Goal: Information Seeking & Learning: Learn about a topic

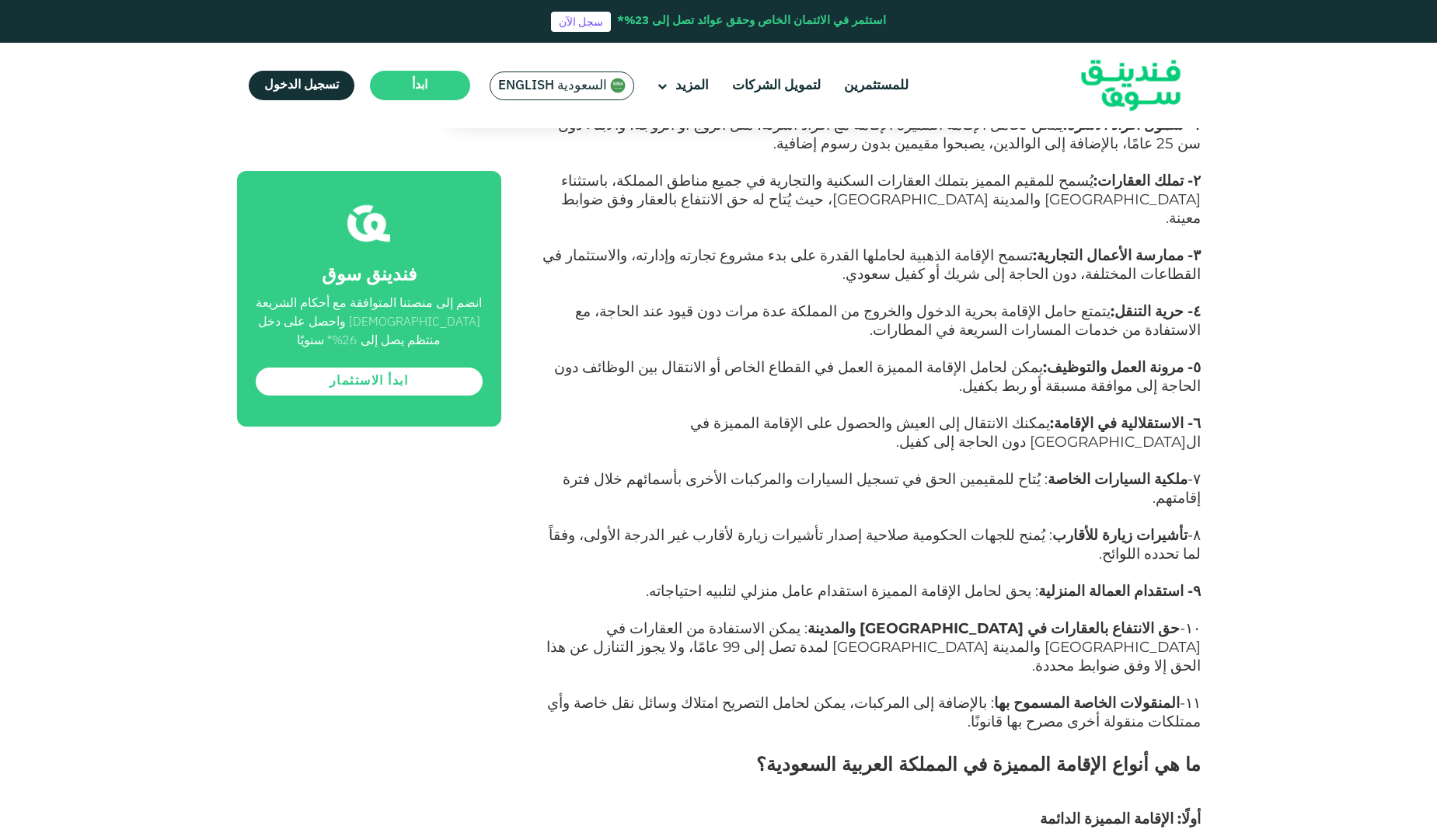
scroll to position [1399, 0]
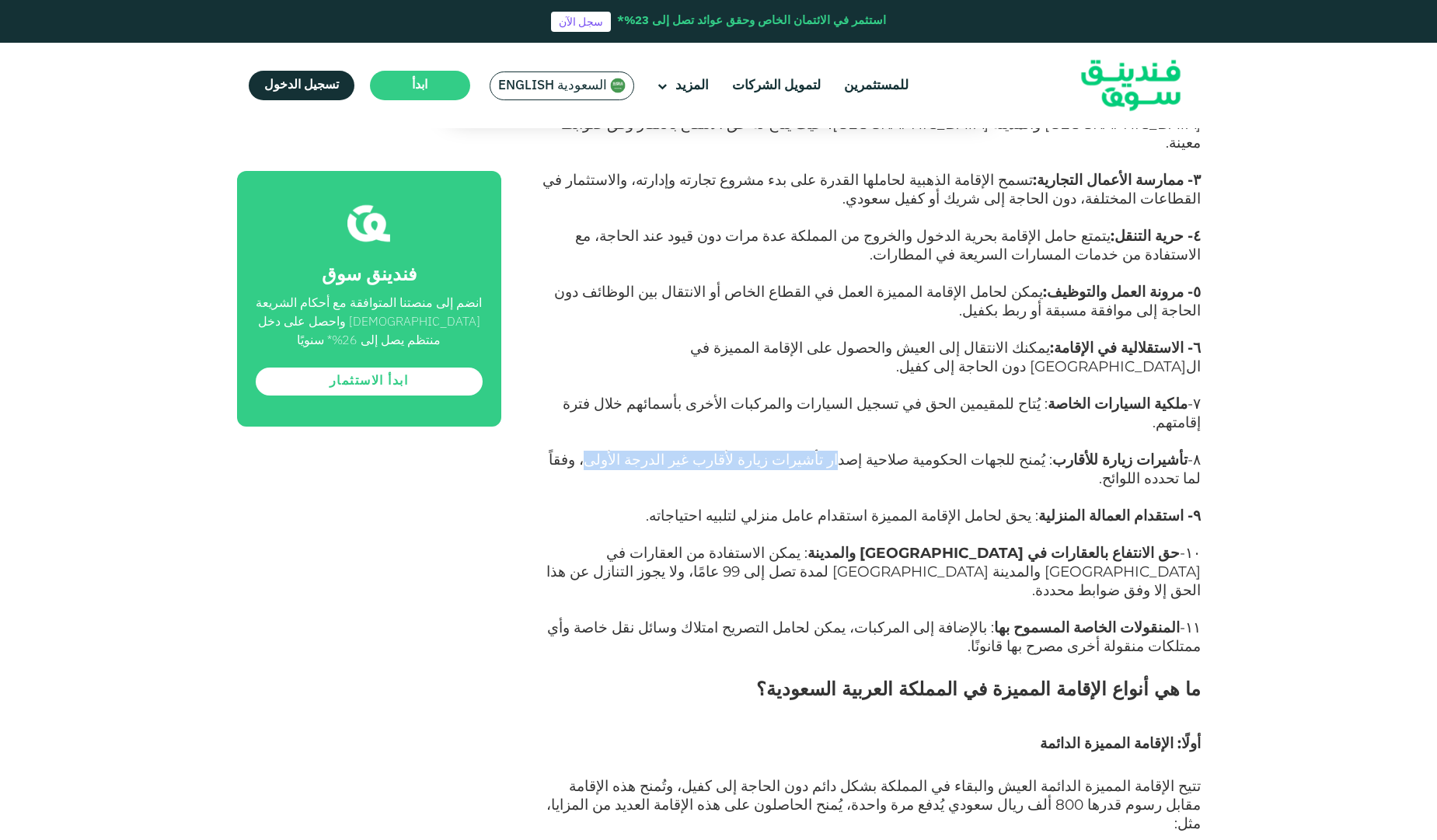
drag, startPoint x: 903, startPoint y: 334, endPoint x: 694, endPoint y: 335, distance: 209.0
click at [694, 450] on span "٨- تأشيرات زيارة للأقارب : يُمنح للجهات الحكومية صلاحية إصدار تأشيرات زيارة لأق…" at bounding box center [875, 469] width 652 height 37
drag, startPoint x: 1016, startPoint y: 376, endPoint x: 770, endPoint y: 371, distance: 246.1
click at [770, 508] on p "٩- استقدام العمالة المنزلية : يحق لحامل الإقامة المميزة استقدام عامل منزلي لتلب…" at bounding box center [868, 526] width 664 height 37
click at [768, 508] on p "٩- استقدام العمالة المنزلية : يحق لحامل الإقامة المميزة استقدام عامل منزلي لتلب…" at bounding box center [868, 526] width 664 height 37
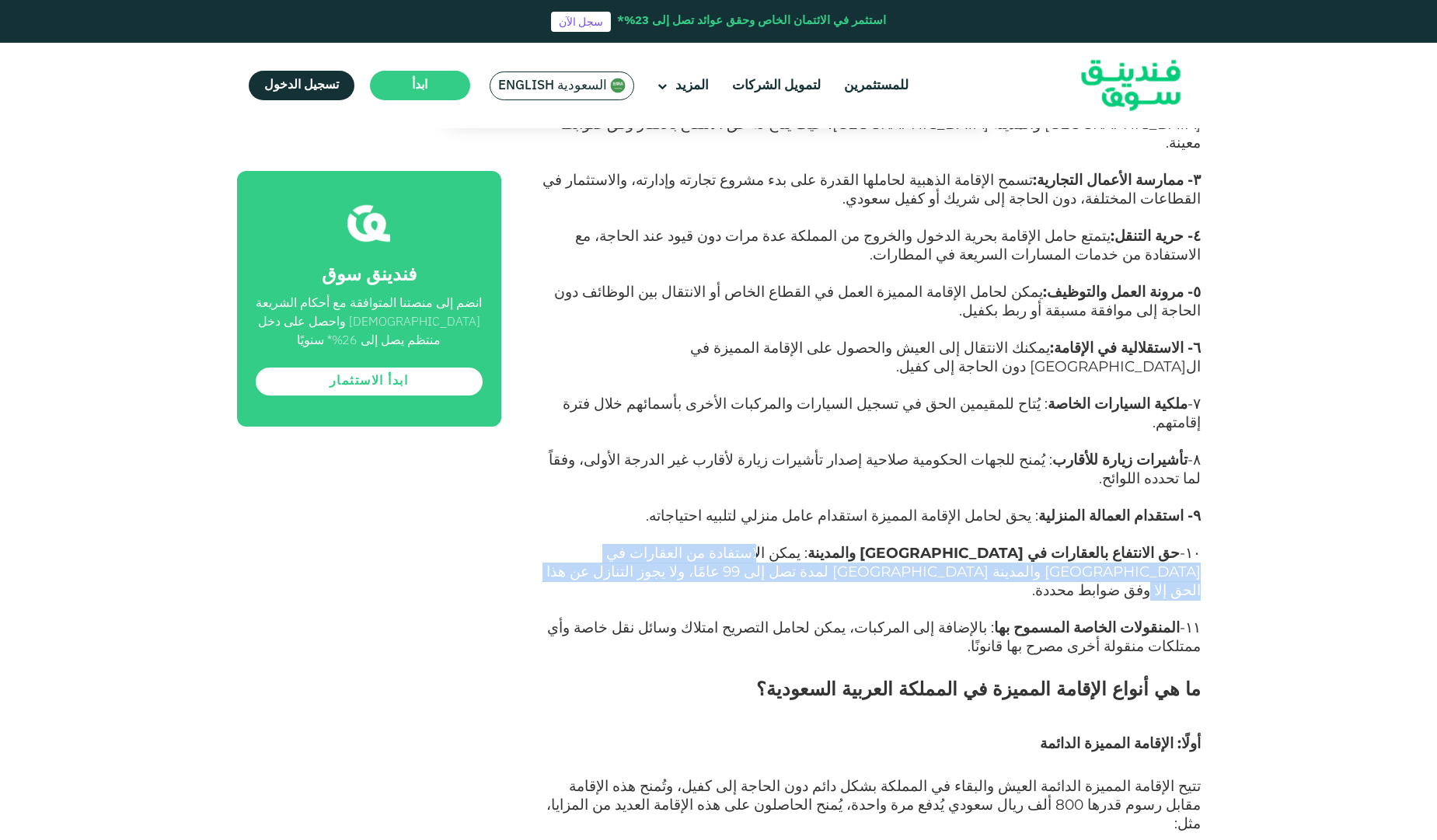
drag, startPoint x: 949, startPoint y: 406, endPoint x: 568, endPoint y: 424, distance: 381.4
click at [568, 544] on p "١٠- حق الانتفاع بالعقارات في [GEOGRAPHIC_DATA] والمدينة : يمكن الاستفادة من الع…" at bounding box center [868, 581] width 664 height 75
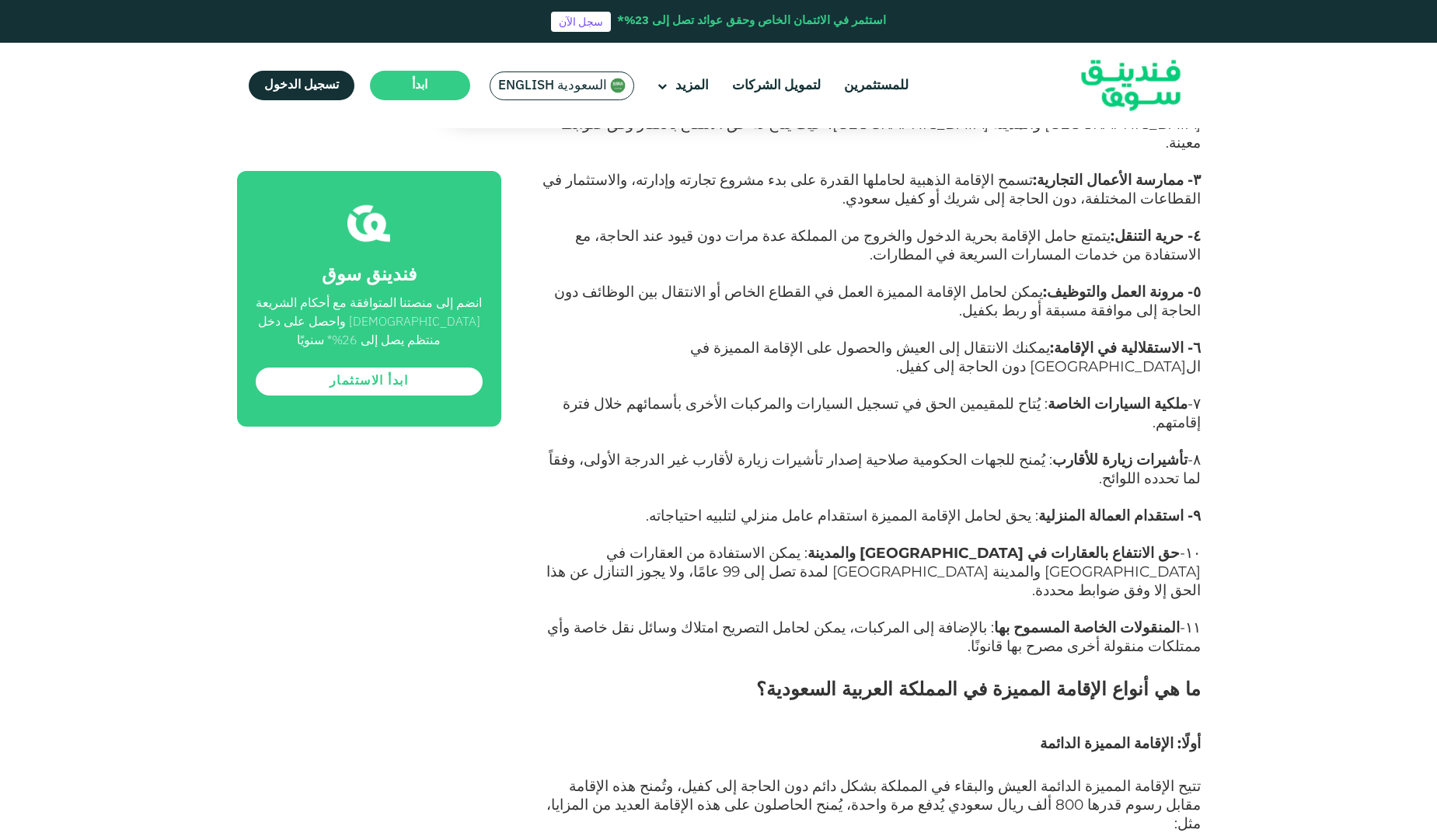
click at [865, 544] on p "١٠- حق الانتفاع بالعقارات في [GEOGRAPHIC_DATA] والمدينة : يمكن الاستفادة من الع…" at bounding box center [868, 581] width 664 height 75
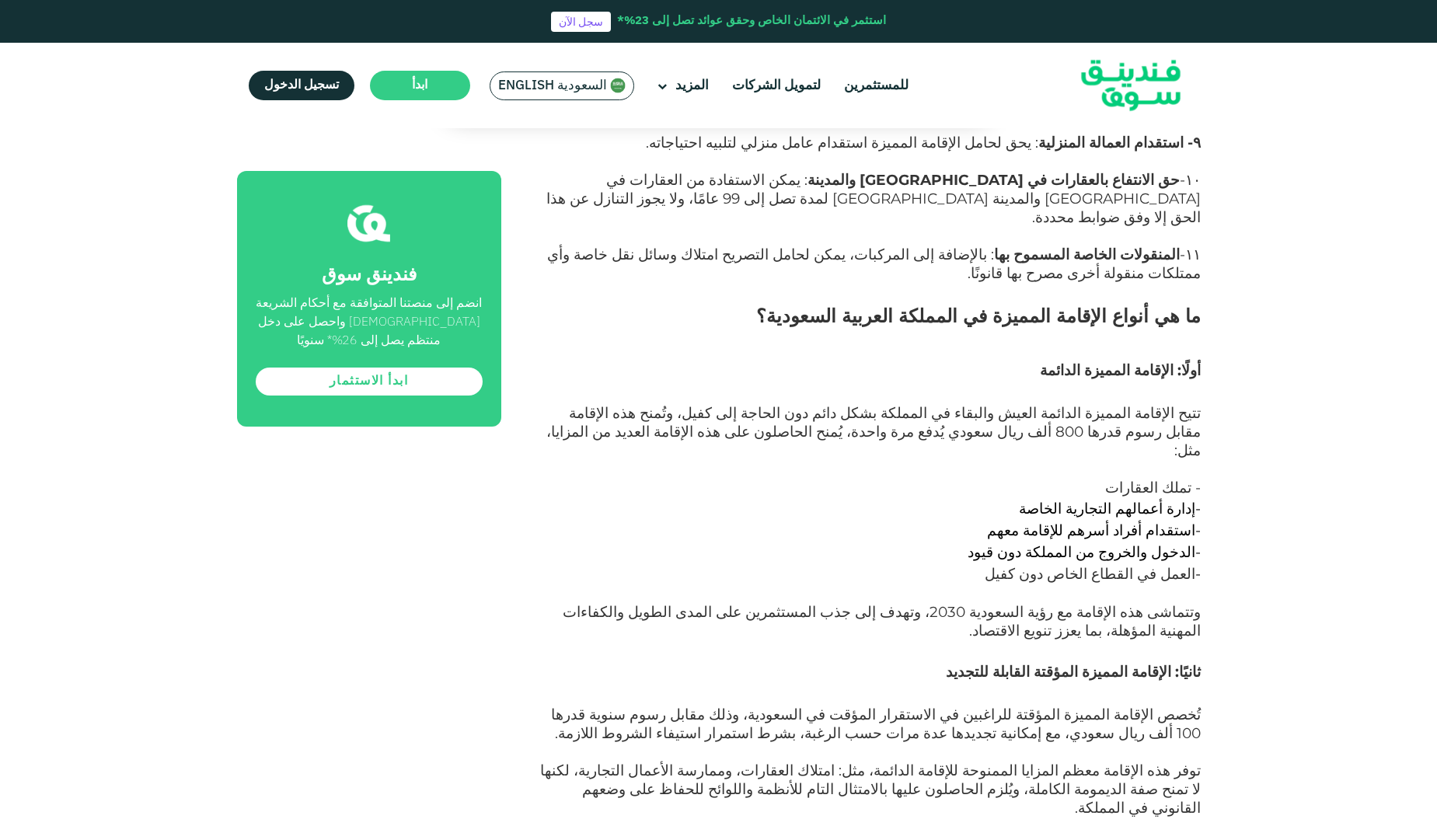
scroll to position [1865, 0]
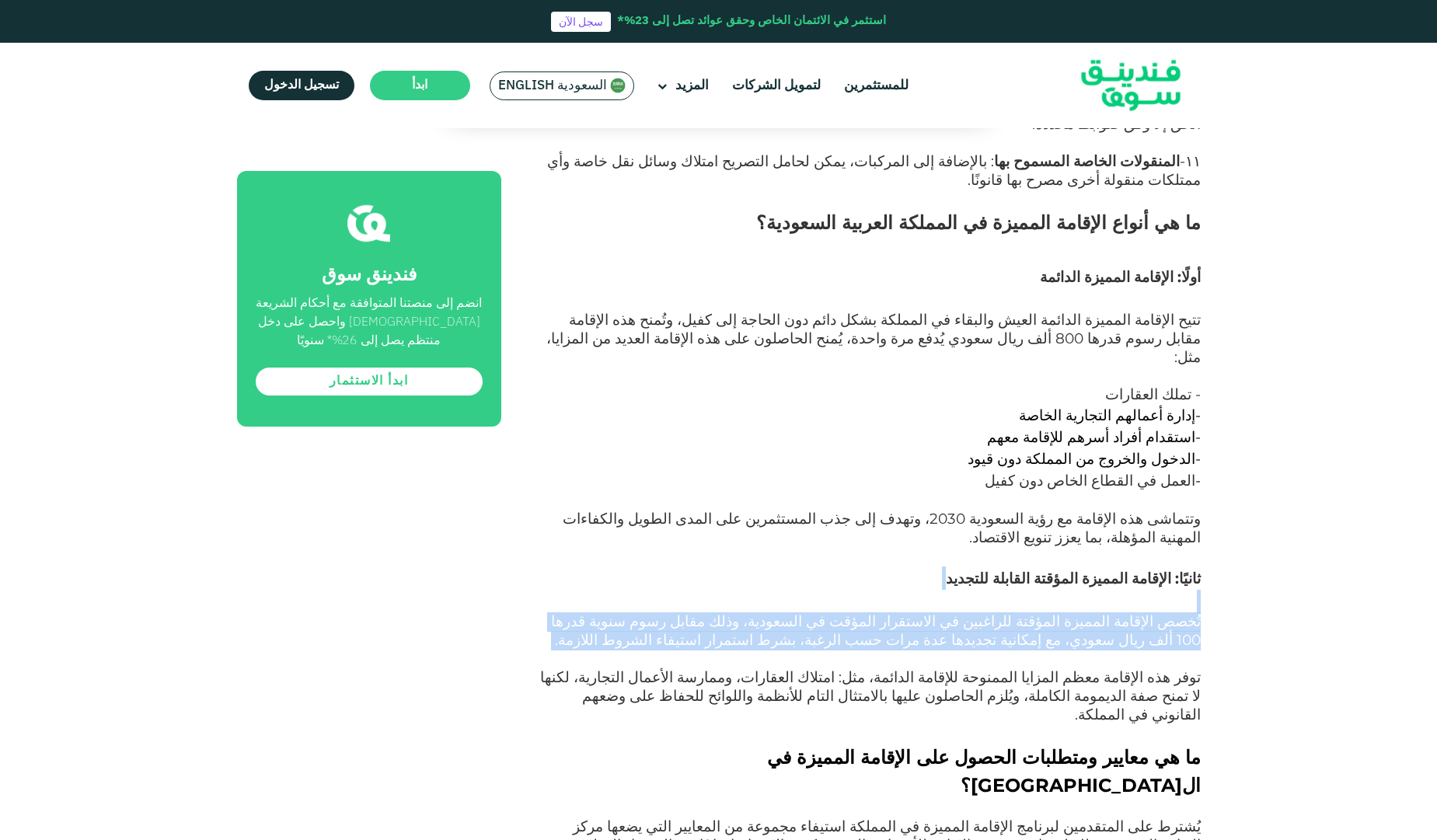
drag, startPoint x: 1200, startPoint y: 422, endPoint x: 869, endPoint y: 476, distance: 335.4
click at [826, 613] on p "تُخصص الإقامة المميزة المؤقتة للراغبين في الاستقرار المؤقت في السعودية، وذلك مق…" at bounding box center [868, 641] width 664 height 56
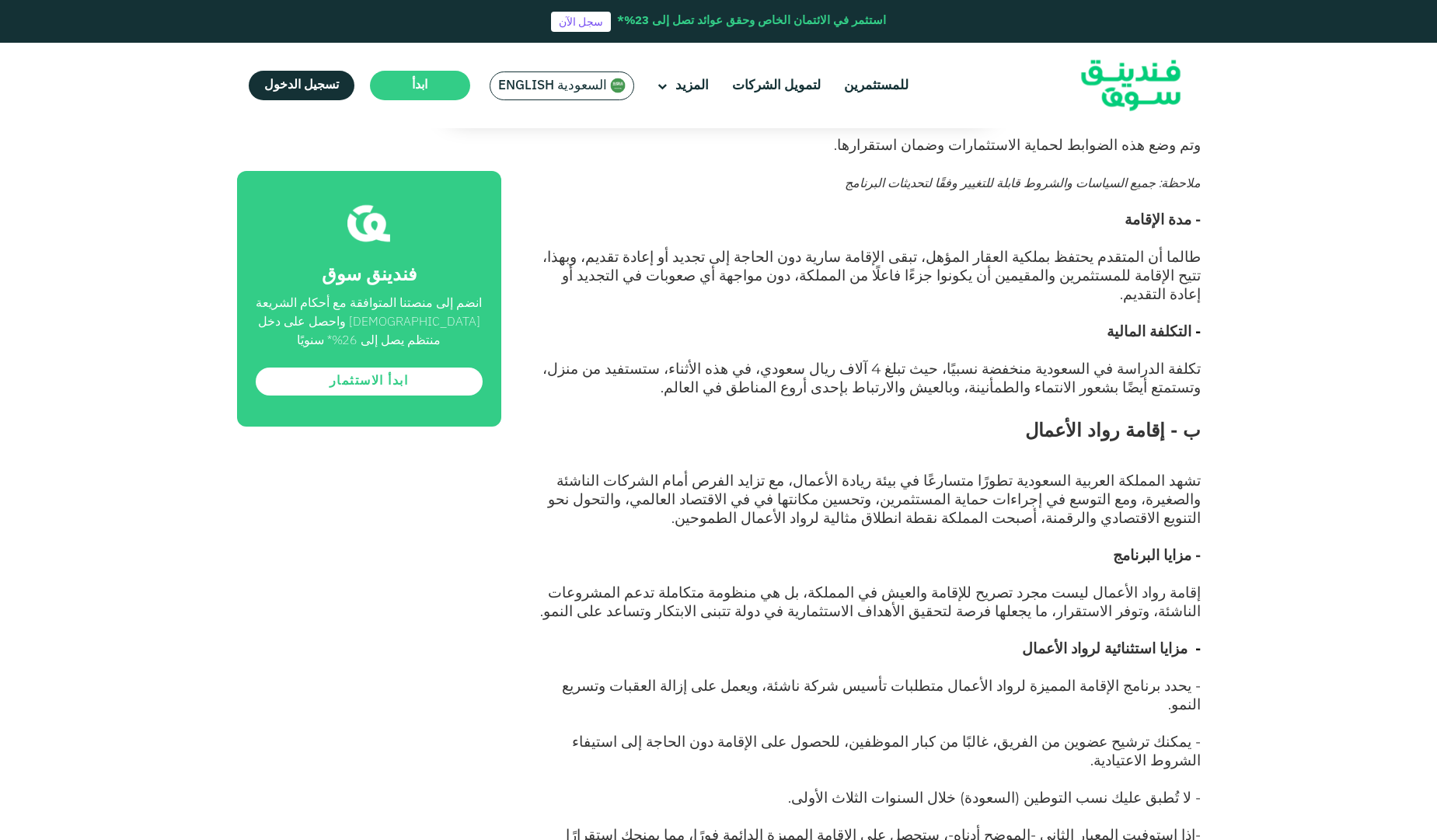
scroll to position [4754, 0]
drag, startPoint x: 1202, startPoint y: 493, endPoint x: 905, endPoint y: 493, distance: 297.0
drag, startPoint x: 1211, startPoint y: 541, endPoint x: 766, endPoint y: 543, distance: 445.0
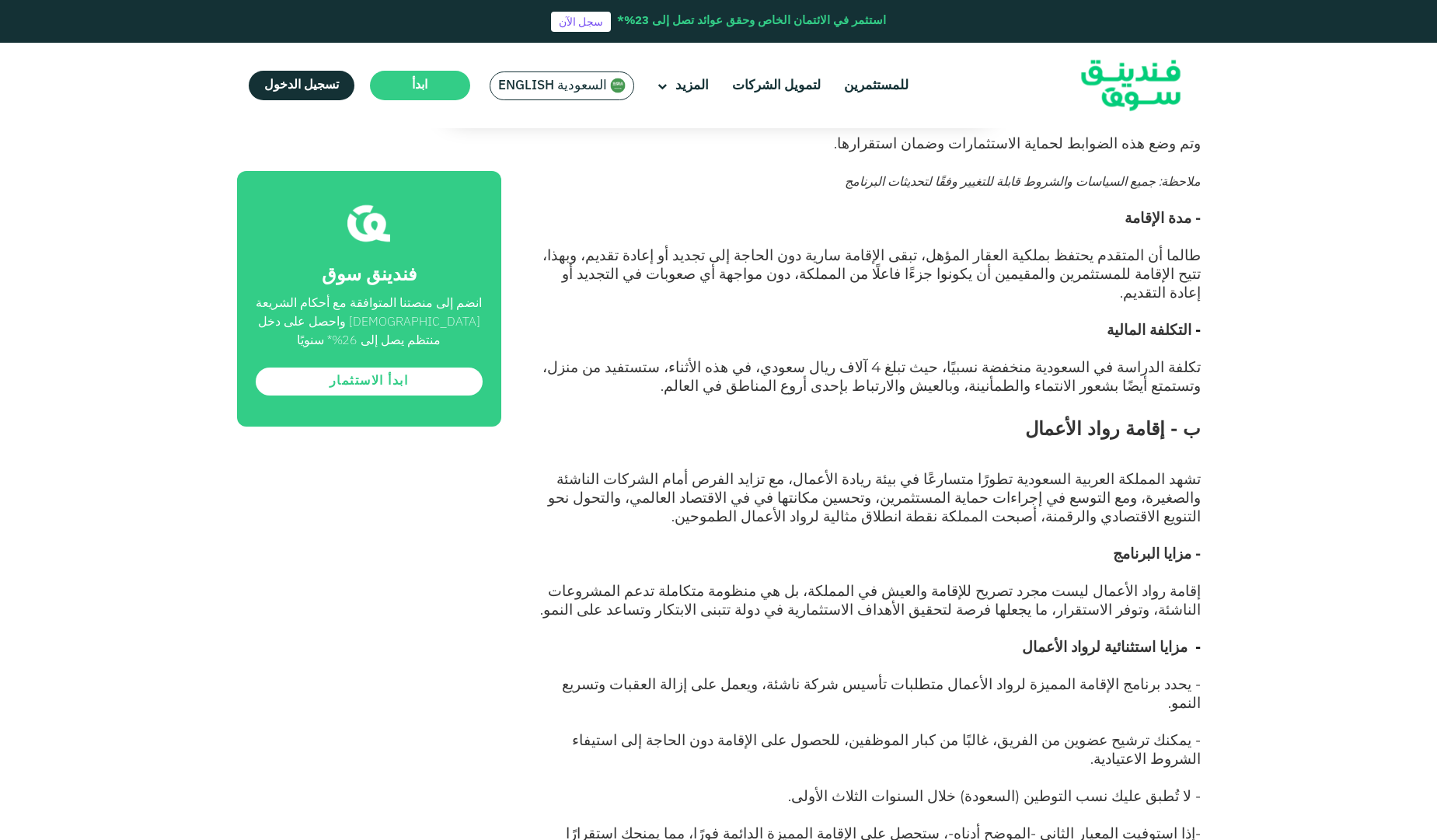
drag, startPoint x: 1208, startPoint y: 581, endPoint x: 977, endPoint y: 589, distance: 231.1
drag, startPoint x: 1211, startPoint y: 629, endPoint x: 946, endPoint y: 623, distance: 265.1
drag, startPoint x: 1173, startPoint y: 496, endPoint x: 903, endPoint y: 495, distance: 270.0
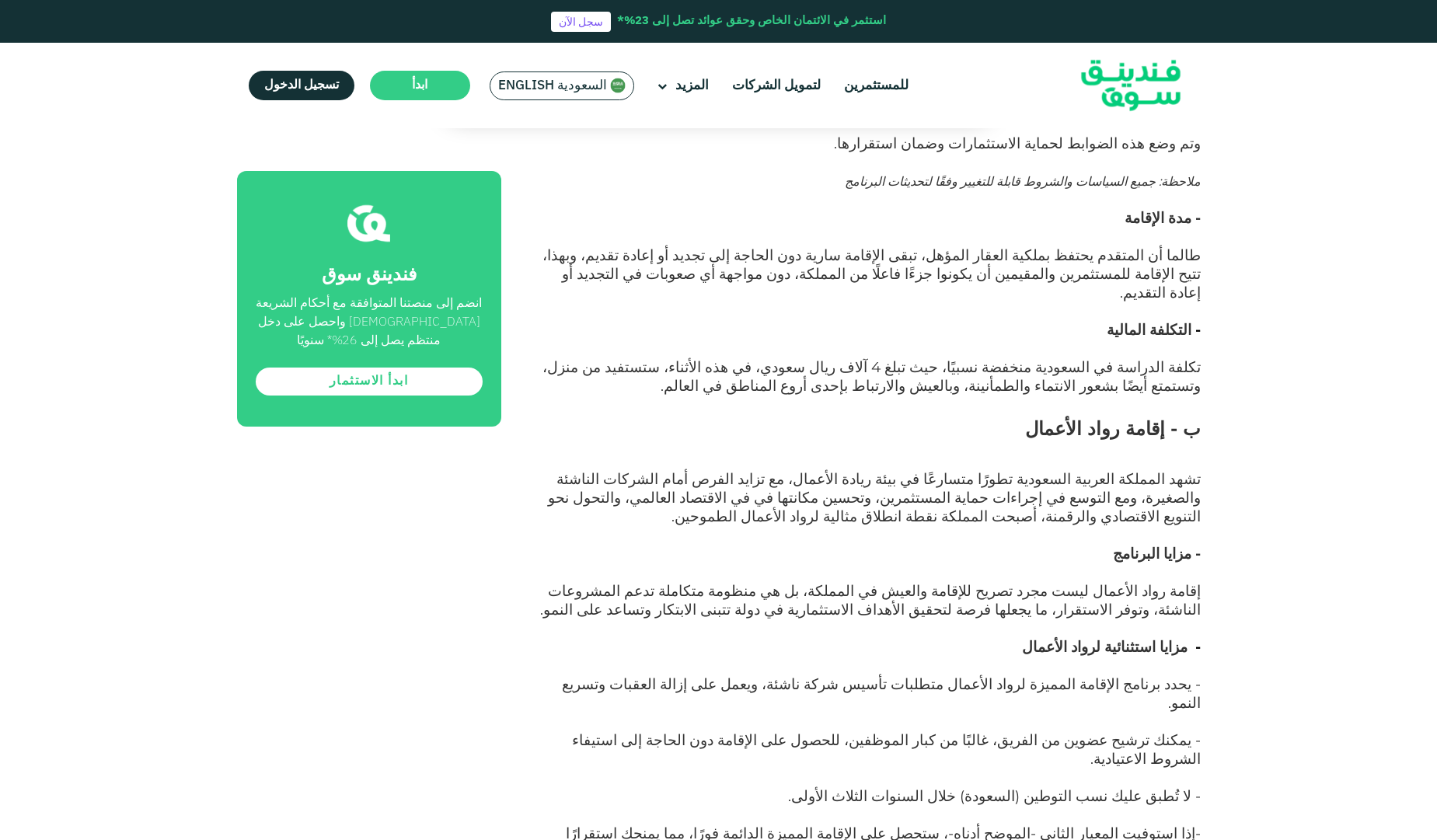
drag, startPoint x: 1207, startPoint y: 536, endPoint x: 795, endPoint y: 545, distance: 412.1
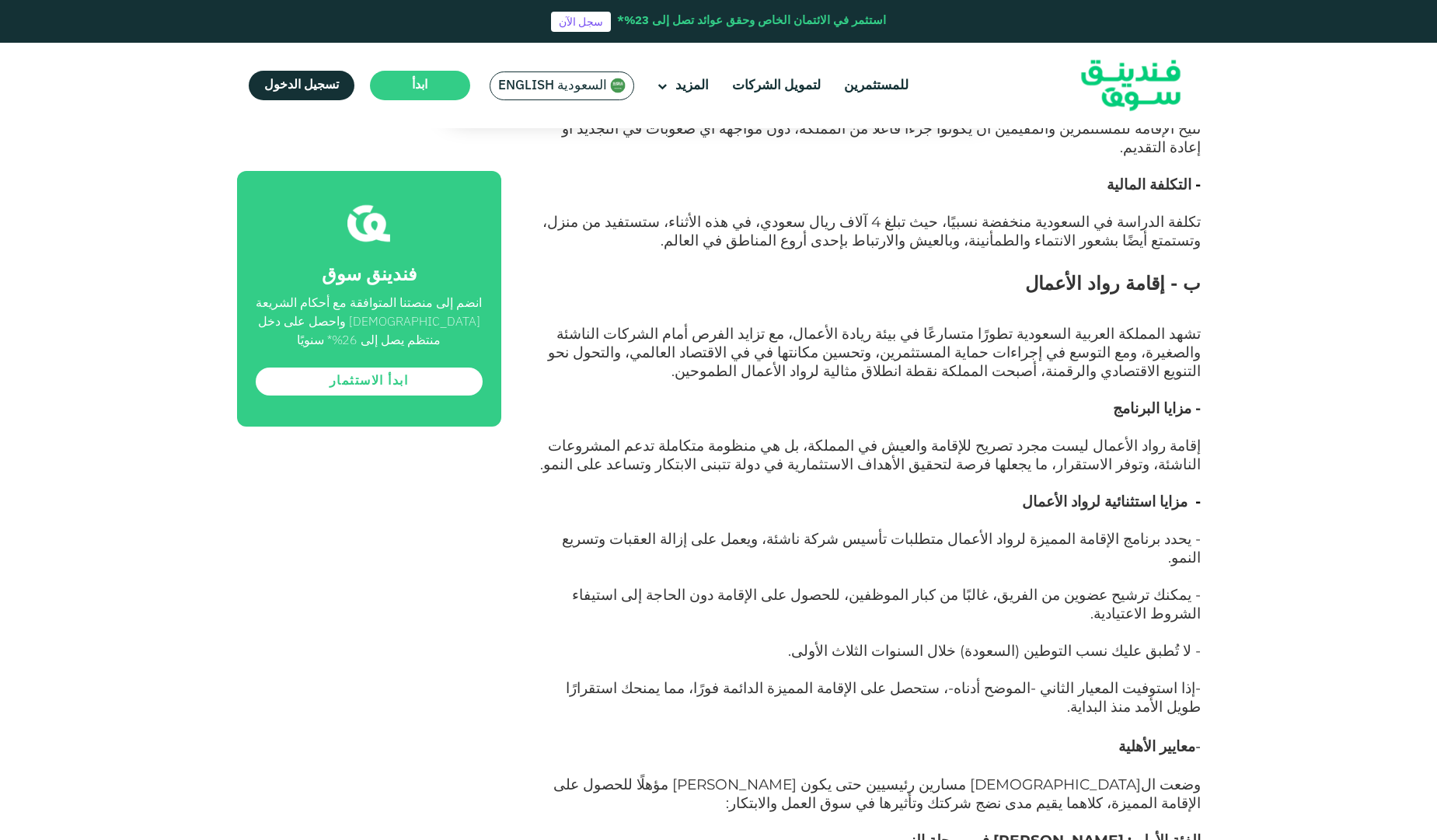
scroll to position [4941, 0]
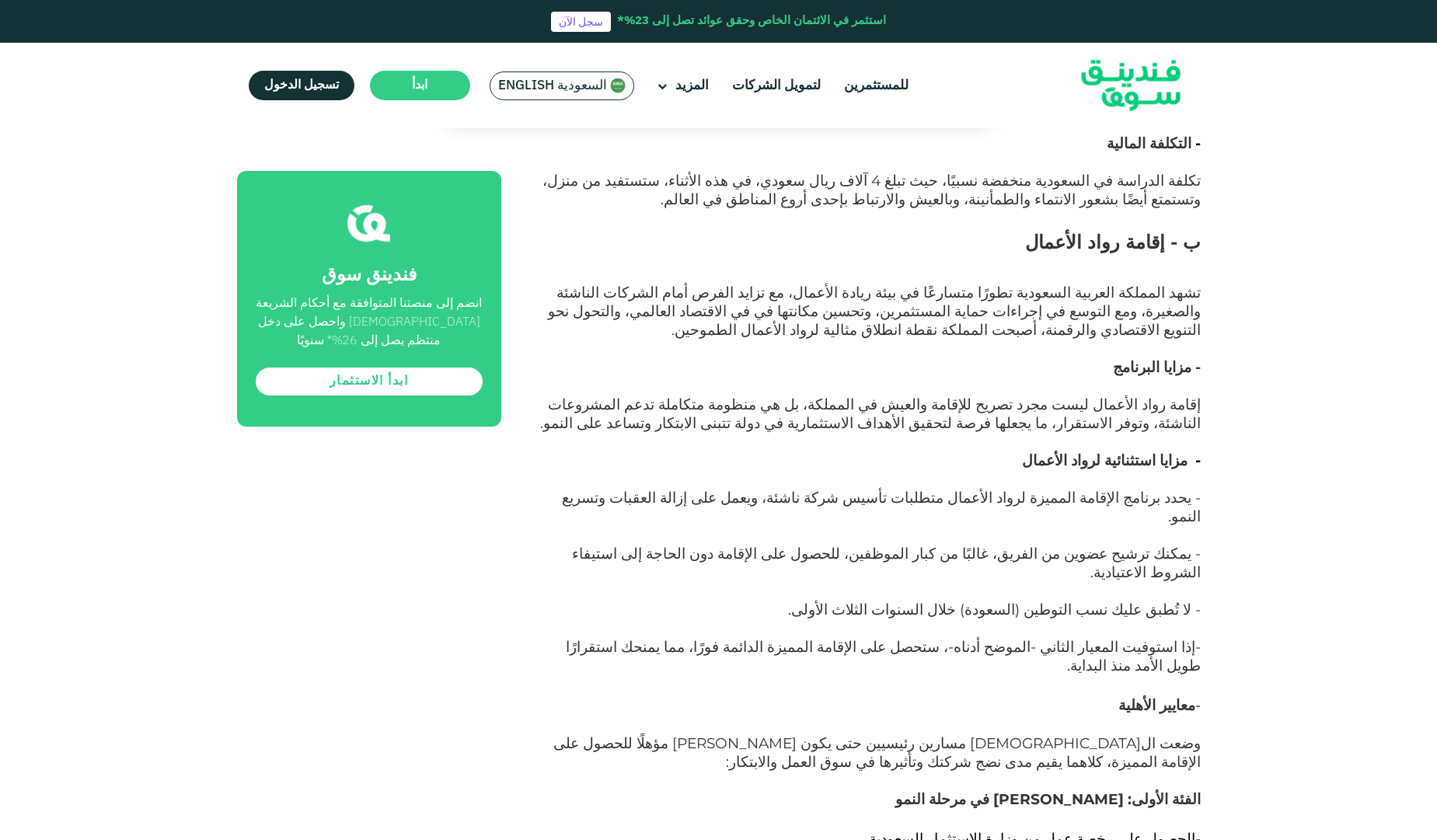
drag, startPoint x: 1211, startPoint y: 479, endPoint x: 801, endPoint y: 509, distance: 411.1
drag, startPoint x: 1218, startPoint y: 535, endPoint x: 746, endPoint y: 672, distance: 491.5
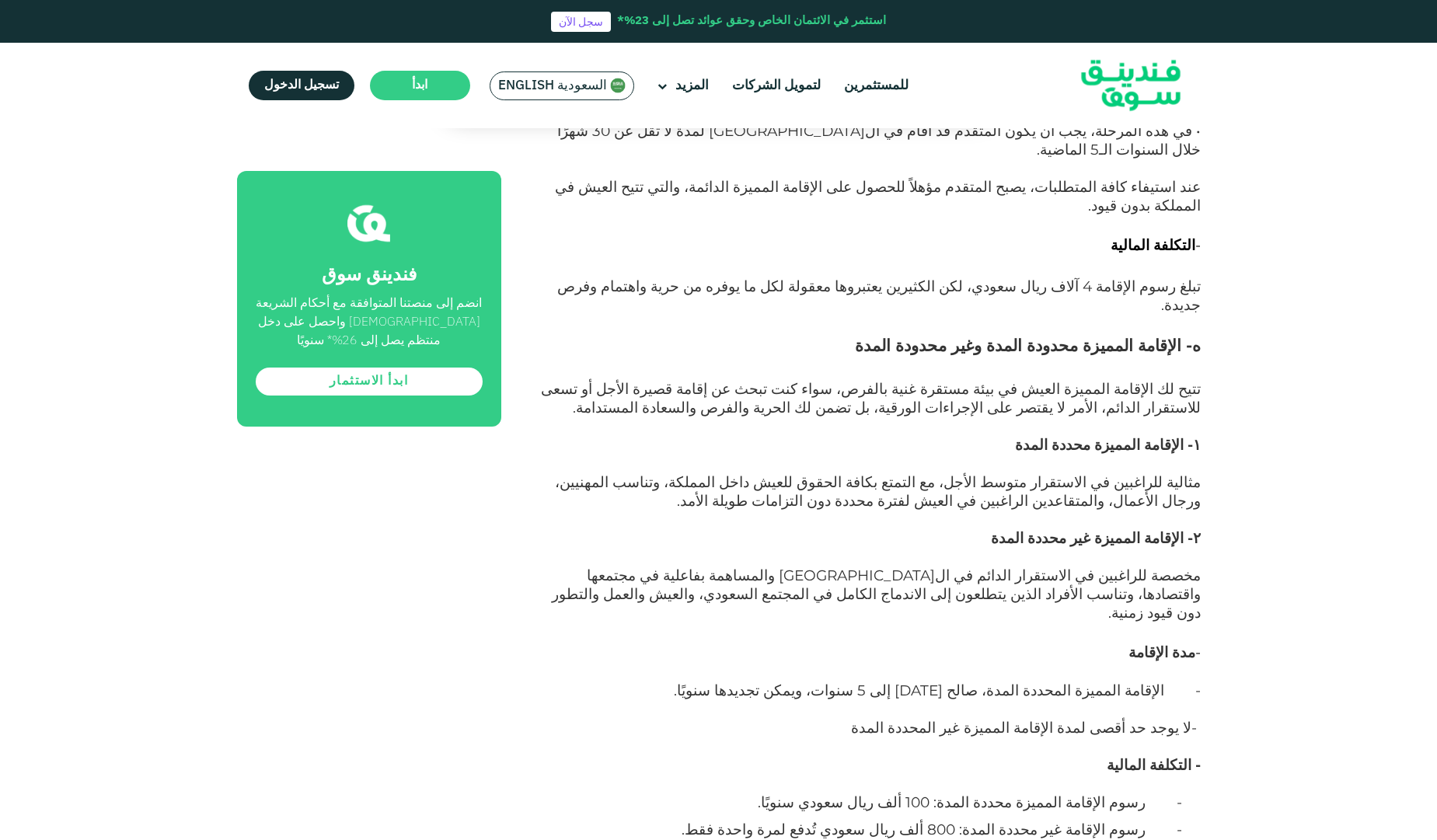
scroll to position [7922, 0]
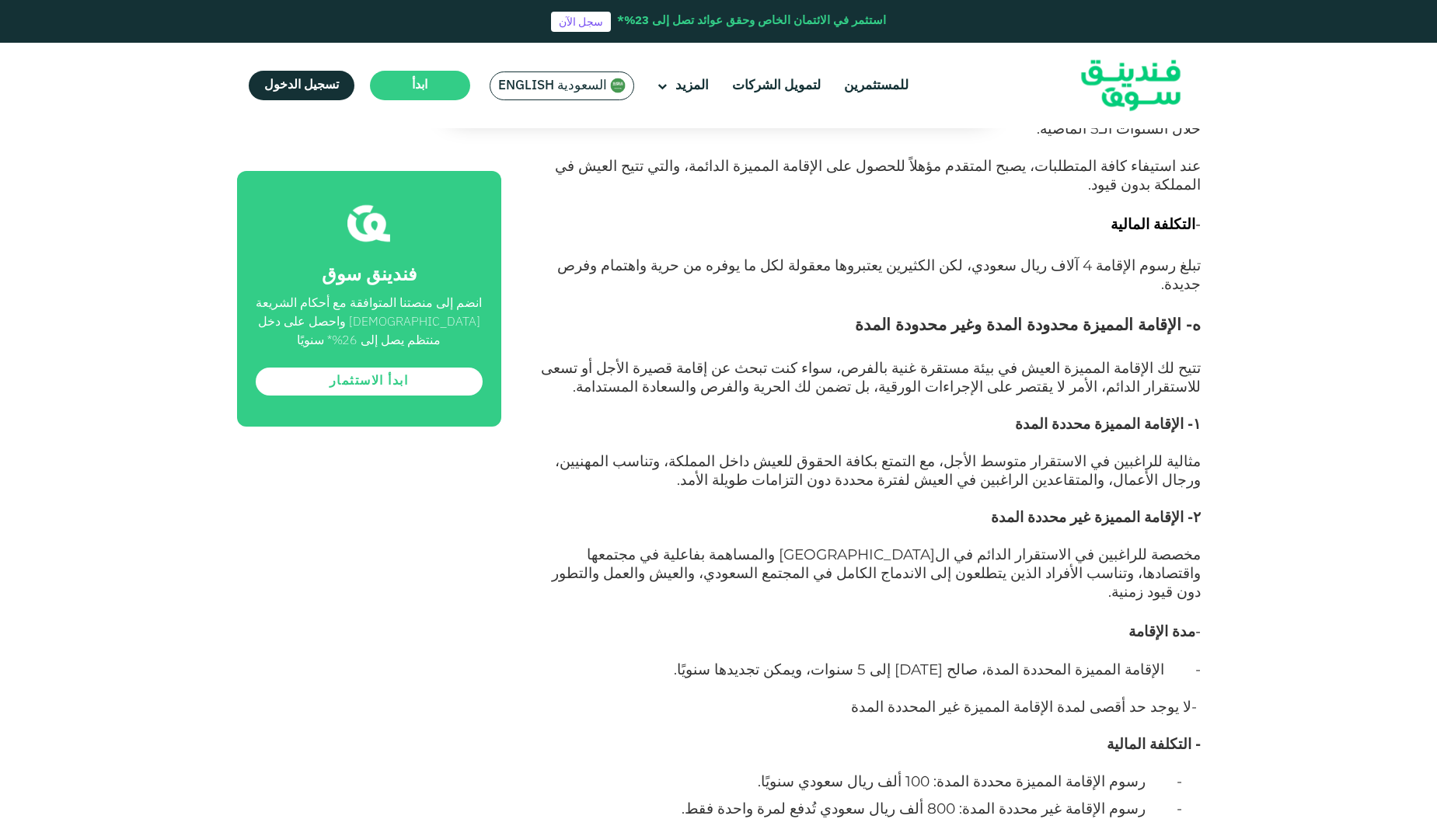
drag, startPoint x: 953, startPoint y: 389, endPoint x: 629, endPoint y: 391, distance: 324.0
drag, startPoint x: 1187, startPoint y: 504, endPoint x: 993, endPoint y: 503, distance: 194.0
